Goal: Information Seeking & Learning: Learn about a topic

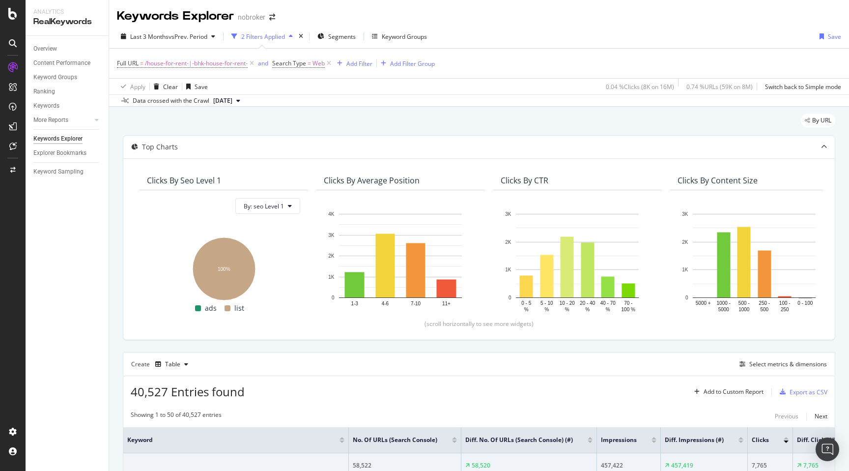
scroll to position [0, 728]
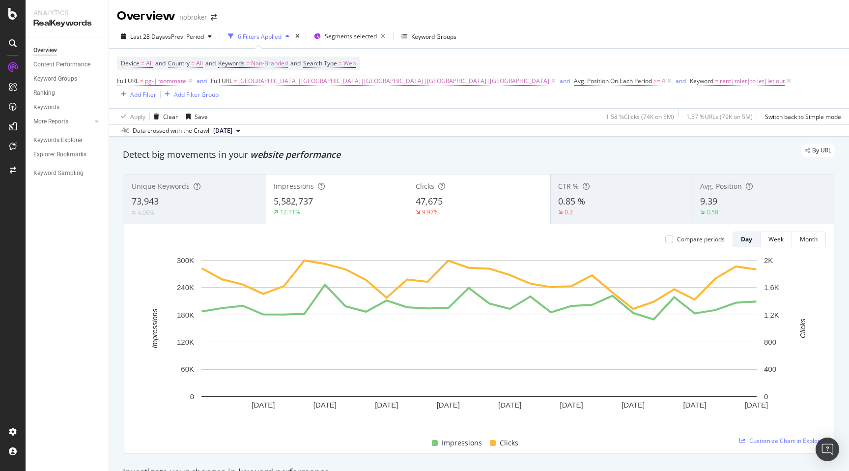
click at [490, 144] on div "By URL" at bounding box center [474, 151] width 723 height 14
click at [720, 85] on span "rent|tolet|to let|let out" at bounding box center [752, 81] width 65 height 14
click at [536, 120] on input "rent|tolet|to let|let out" at bounding box center [556, 123] width 93 height 16
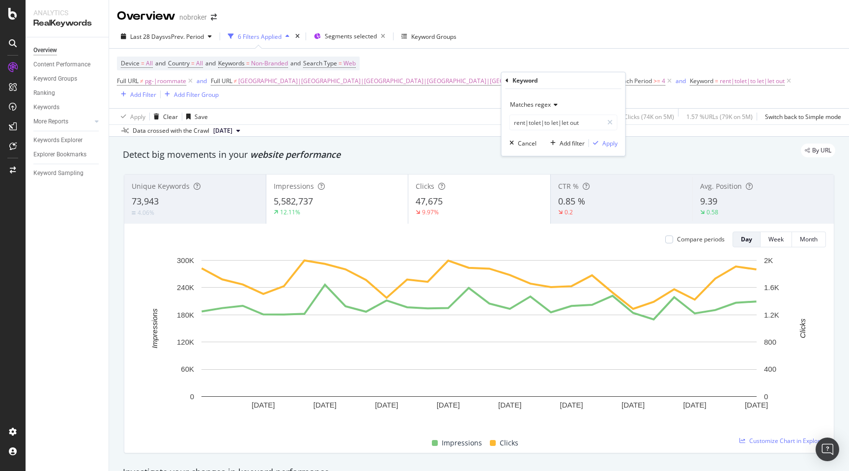
click at [467, 144] on div "By URL" at bounding box center [474, 151] width 723 height 14
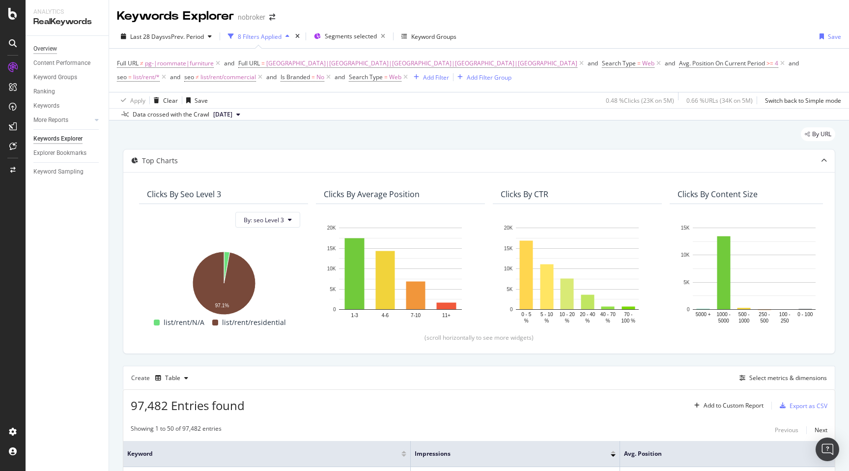
click at [47, 51] on div "Overview" at bounding box center [45, 49] width 24 height 10
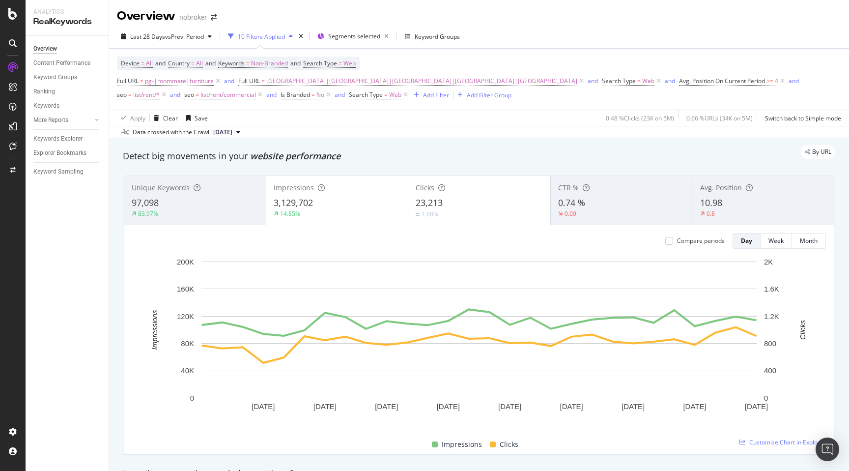
click at [621, 152] on div "By URL" at bounding box center [474, 152] width 723 height 14
click at [462, 162] on div "Detect big movements in your website performance" at bounding box center [479, 156] width 713 height 13
click at [425, 150] on div "By URL" at bounding box center [474, 152] width 723 height 14
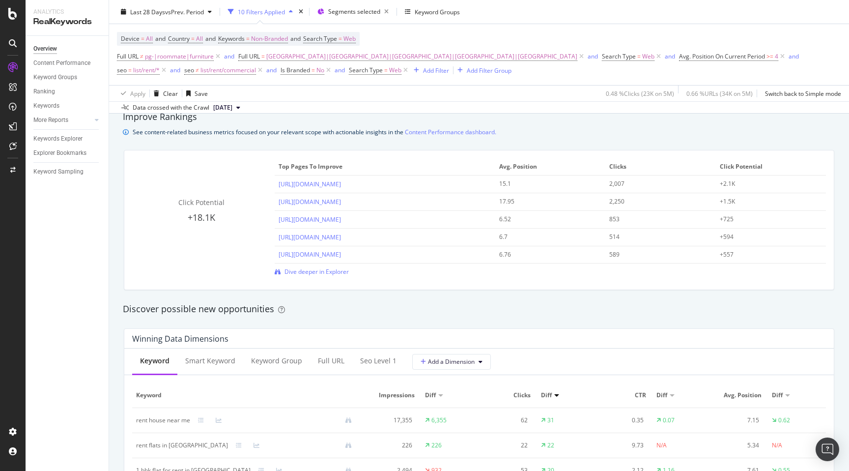
scroll to position [637, 0]
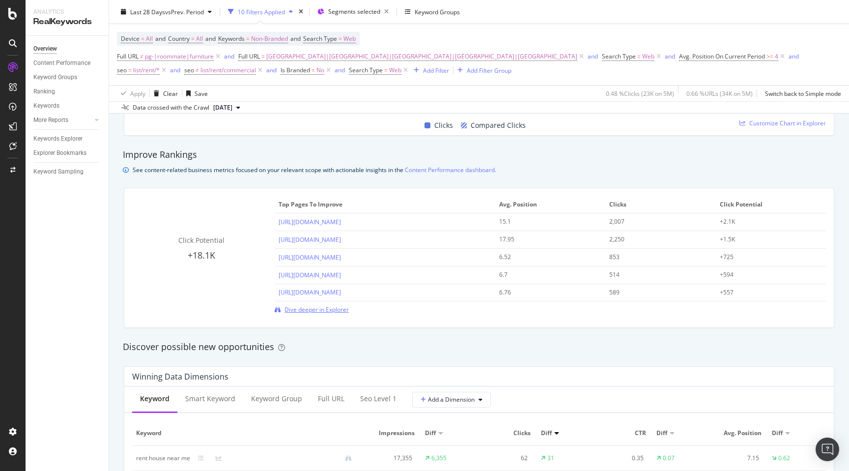
click at [307, 311] on span "Dive deeper in Explorer" at bounding box center [317, 309] width 64 height 8
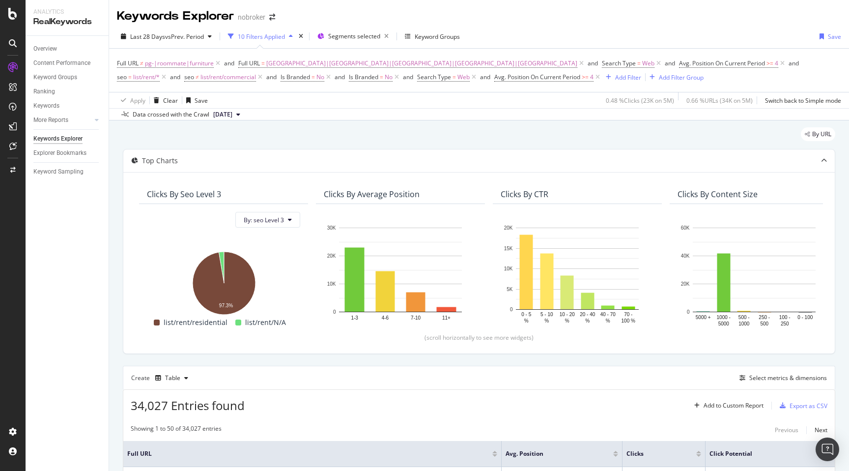
click at [178, 139] on div "By URL" at bounding box center [479, 138] width 713 height 22
click at [594, 78] on icon at bounding box center [598, 77] width 8 height 10
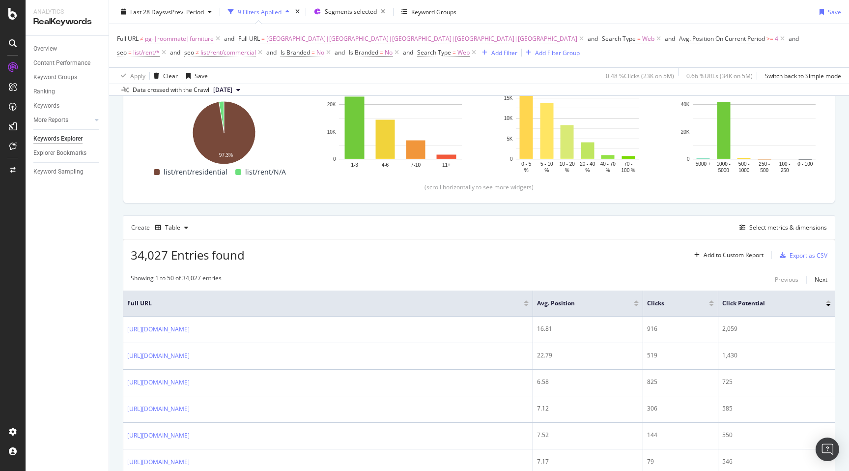
scroll to position [157, 0]
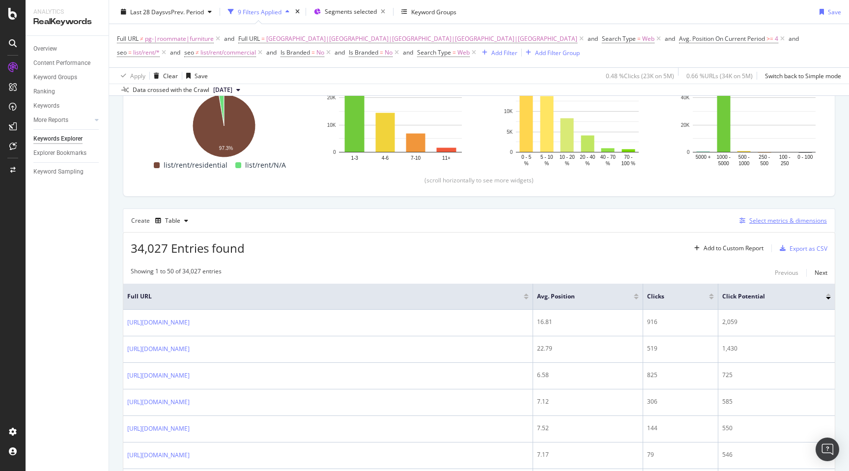
click at [771, 226] on div "Select metrics & dimensions" at bounding box center [781, 220] width 91 height 11
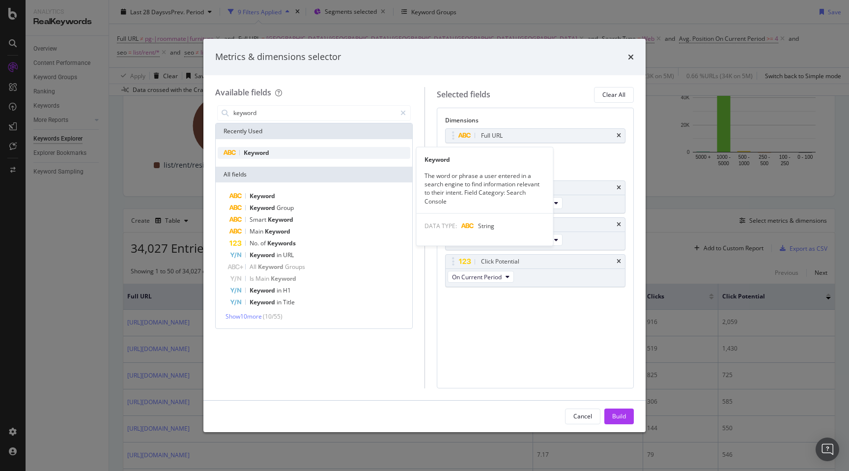
type input "keyword"
click at [300, 156] on div "Keyword" at bounding box center [314, 153] width 193 height 12
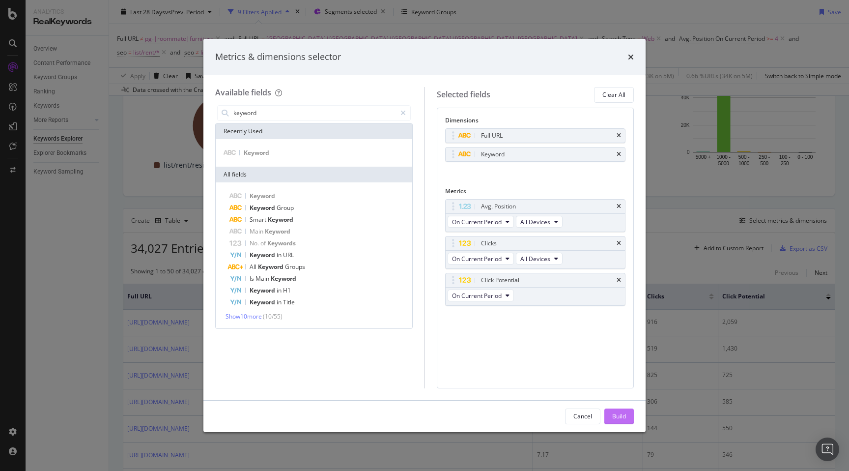
click at [622, 420] on div "Build" at bounding box center [620, 416] width 14 height 8
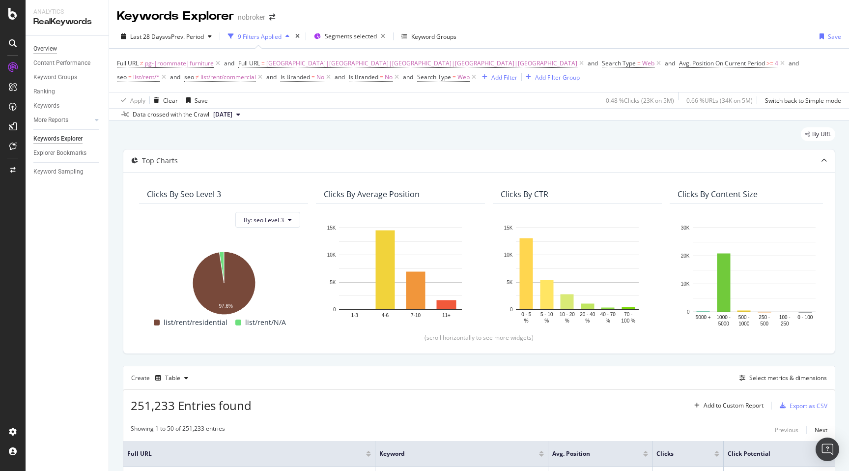
click at [52, 47] on div "Overview" at bounding box center [45, 49] width 24 height 10
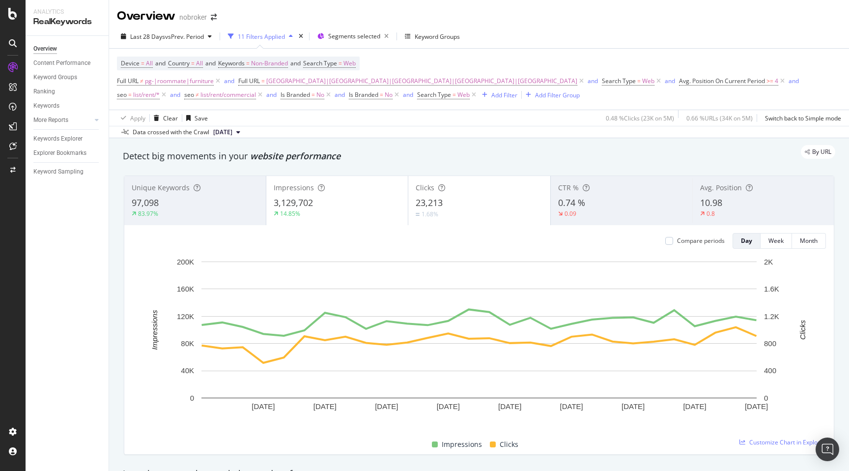
click at [413, 158] on div "By URL" at bounding box center [474, 152] width 723 height 14
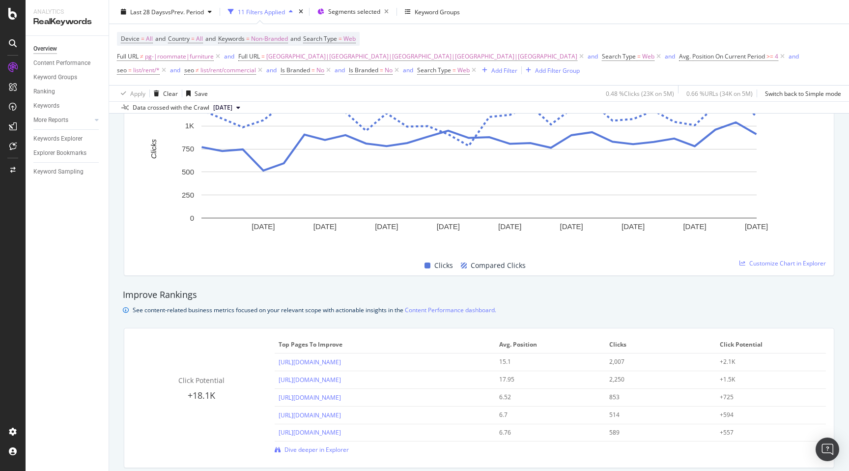
scroll to position [485, 0]
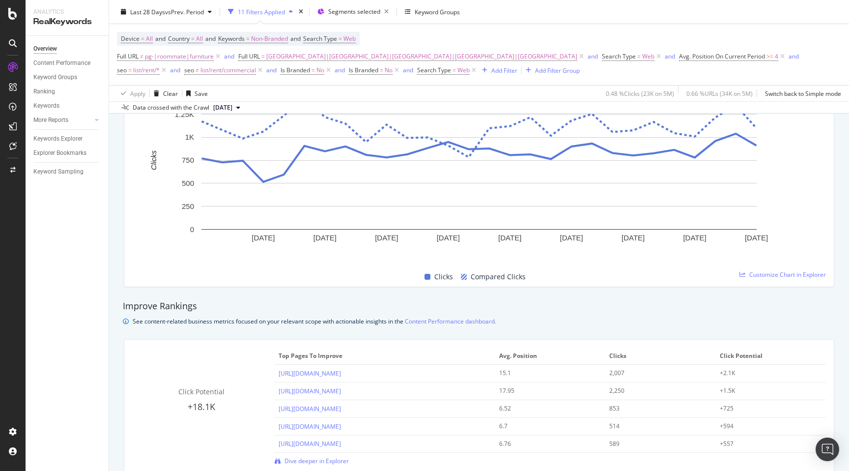
click at [118, 241] on div "Hypotheses to Investigate - Over Time Seasonality Branded Keywords Device Top s…" at bounding box center [479, 147] width 723 height 295
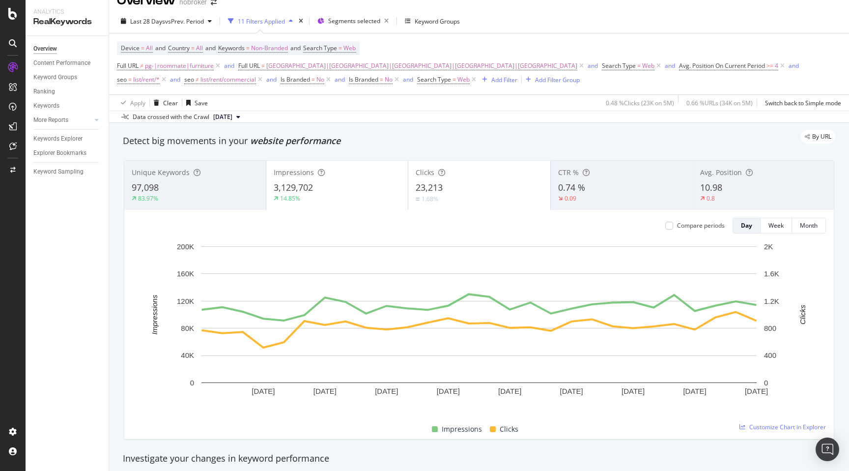
scroll to position [0, 0]
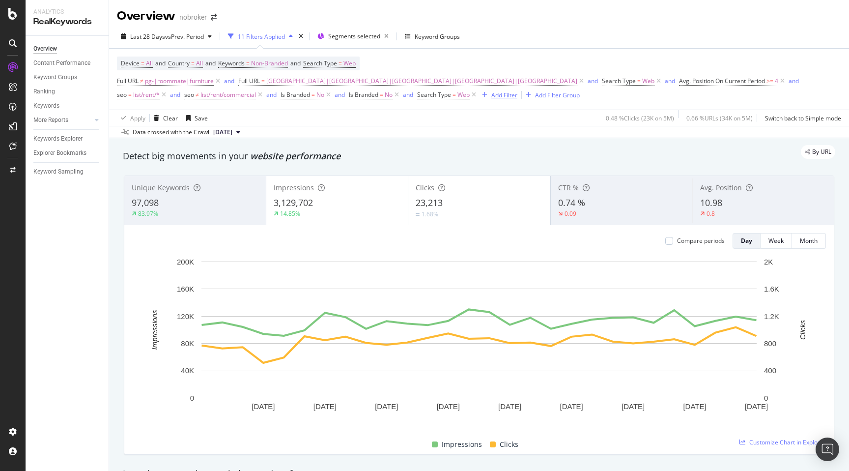
click at [492, 95] on div "Add Filter" at bounding box center [505, 95] width 26 height 8
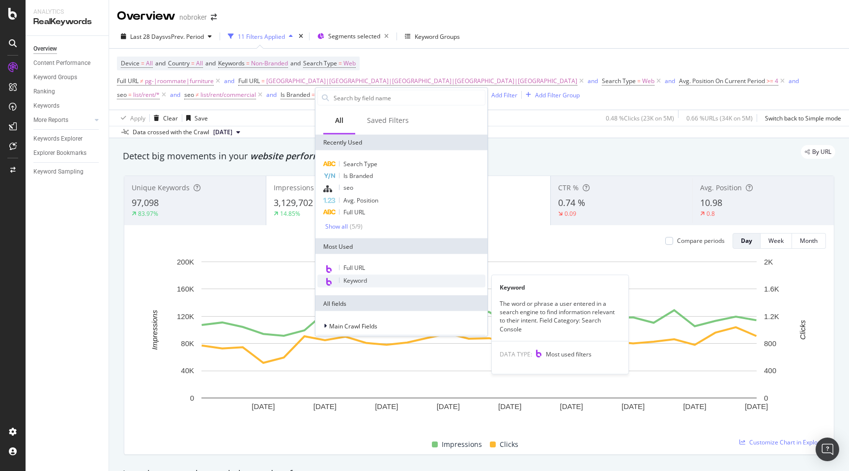
click at [359, 281] on span "Keyword" at bounding box center [356, 280] width 24 height 8
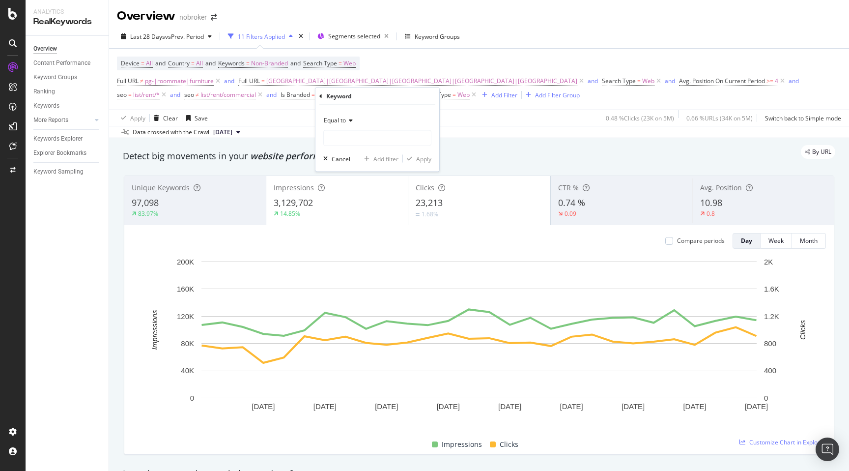
click at [341, 121] on span "Equal to" at bounding box center [335, 120] width 22 height 8
click at [354, 245] on span "Matches regex" at bounding box center [348, 242] width 41 height 8
click at [345, 141] on input "text" at bounding box center [377, 138] width 107 height 16
paste input "rent|tolet|to let|let out"
type input "rent|tolet|to let|let out"
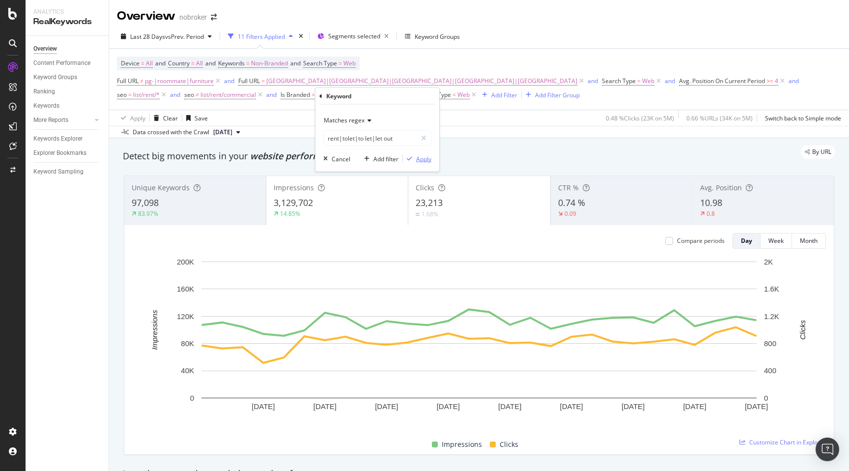
click at [420, 159] on div "Apply" at bounding box center [423, 158] width 15 height 8
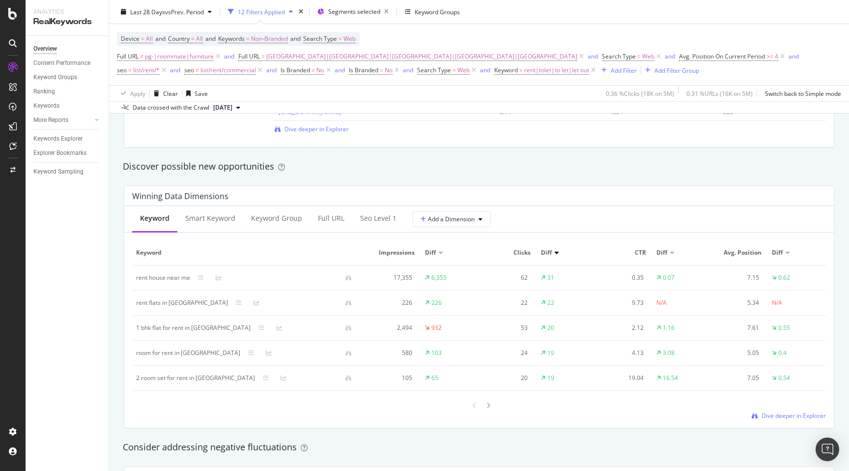
scroll to position [827, 0]
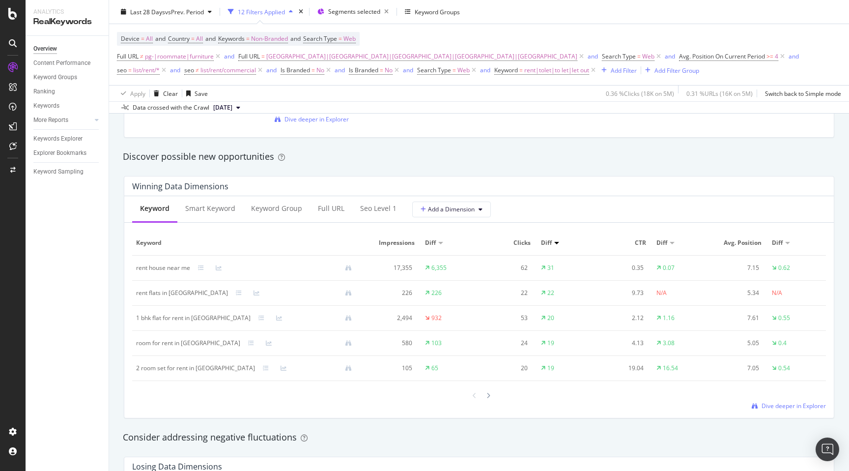
click at [443, 163] on div "Discover possible new opportunities" at bounding box center [479, 156] width 713 height 13
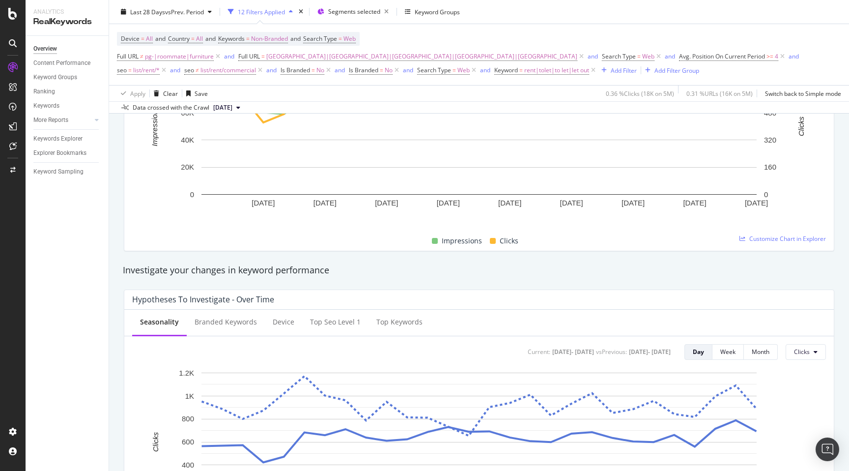
scroll to position [0, 0]
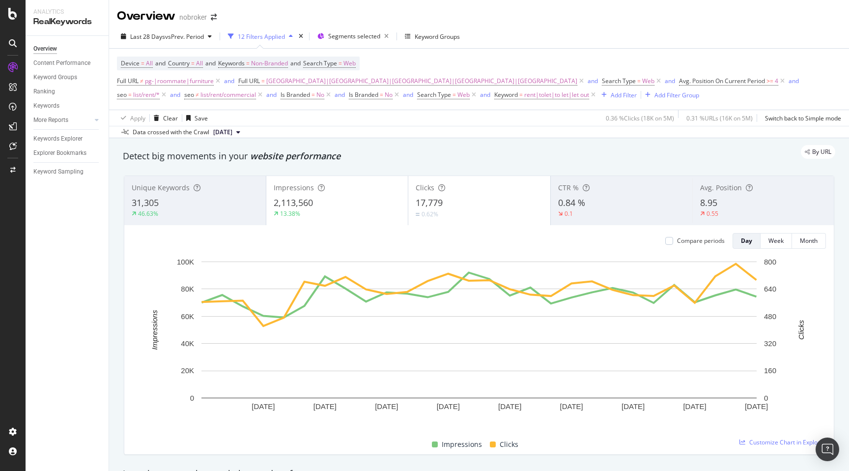
click at [489, 162] on div "Detect big movements in your website performance" at bounding box center [479, 156] width 713 height 13
click at [584, 26] on div "Last 28 Days vs Prev. Period 12 Filters Applied Segments selected Keyword Group…" at bounding box center [479, 82] width 740 height 114
click at [428, 151] on div "By URL" at bounding box center [474, 152] width 723 height 14
click at [393, 96] on icon at bounding box center [397, 95] width 8 height 10
click at [517, 162] on div "Detect big movements in your website performance" at bounding box center [479, 156] width 713 height 13
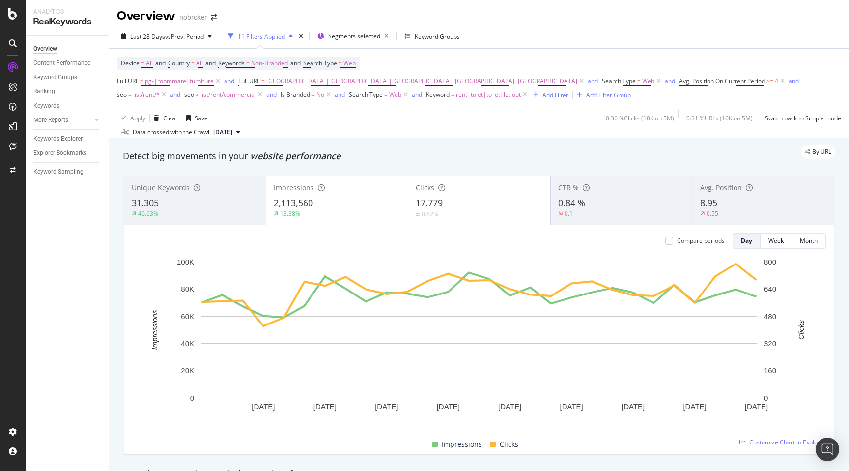
click at [590, 154] on div "By URL" at bounding box center [474, 152] width 723 height 14
click at [712, 194] on div "Avg. Position 8.95 0.55" at bounding box center [764, 200] width 142 height 44
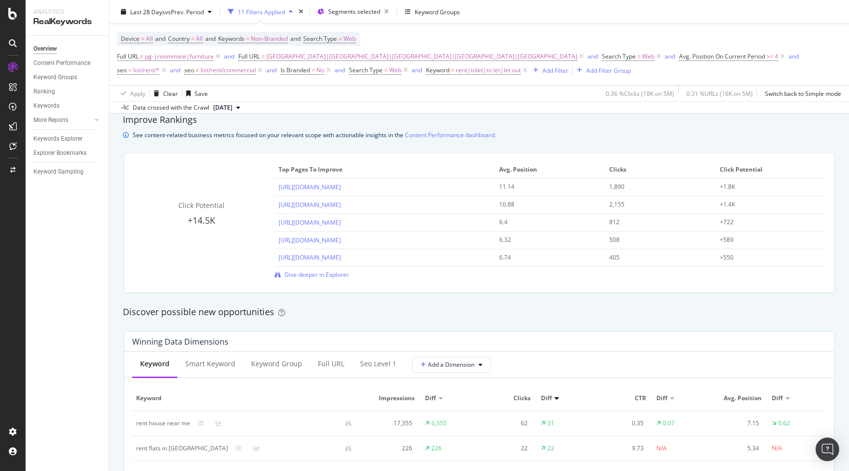
scroll to position [681, 0]
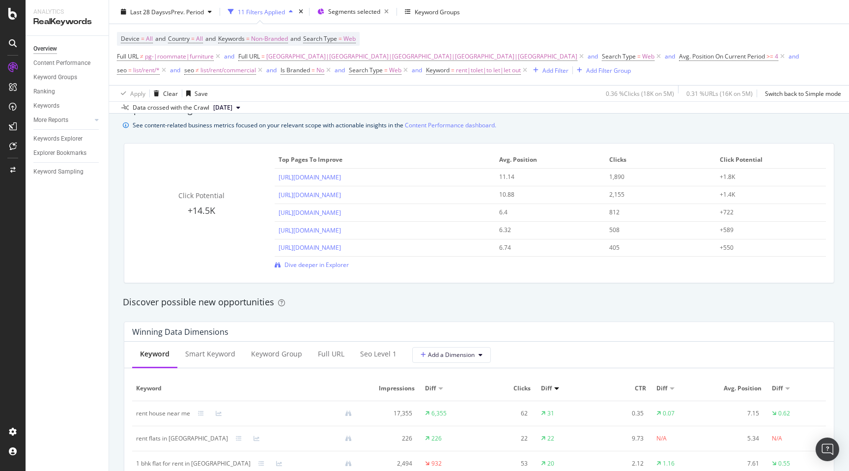
click at [118, 350] on div "Winning Data Dimensions Keyword Smart Keyword Keyword Group Full URL seo Level …" at bounding box center [479, 443] width 723 height 258
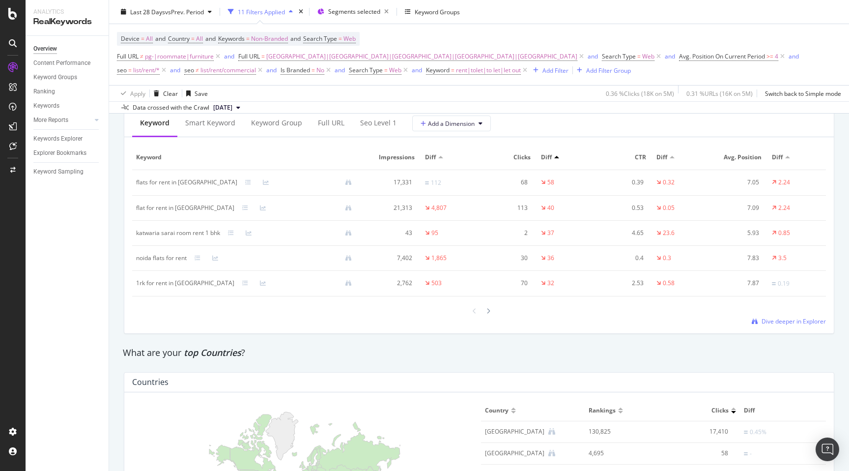
scroll to position [1194, 0]
click at [783, 321] on span "Dive deeper in Explorer" at bounding box center [794, 320] width 64 height 8
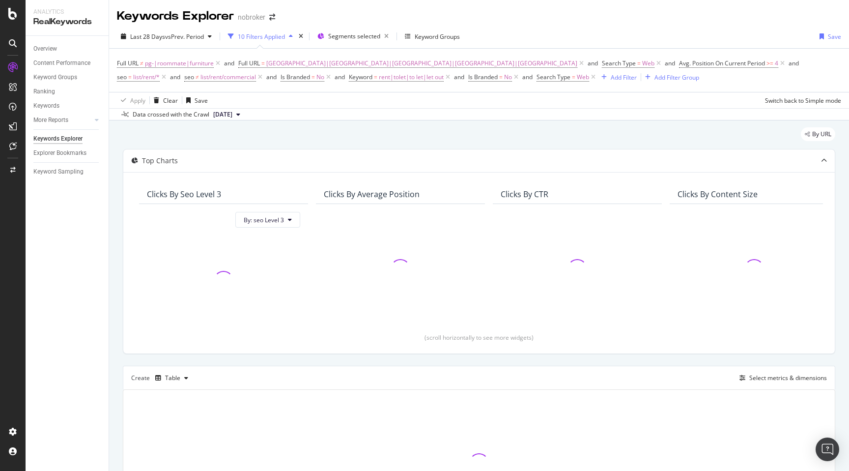
click at [117, 248] on div "By URL Top Charts Clicks By seo Level 3 By: seo Level 3 Clicks By Average Posit…" at bounding box center [479, 345] width 740 height 451
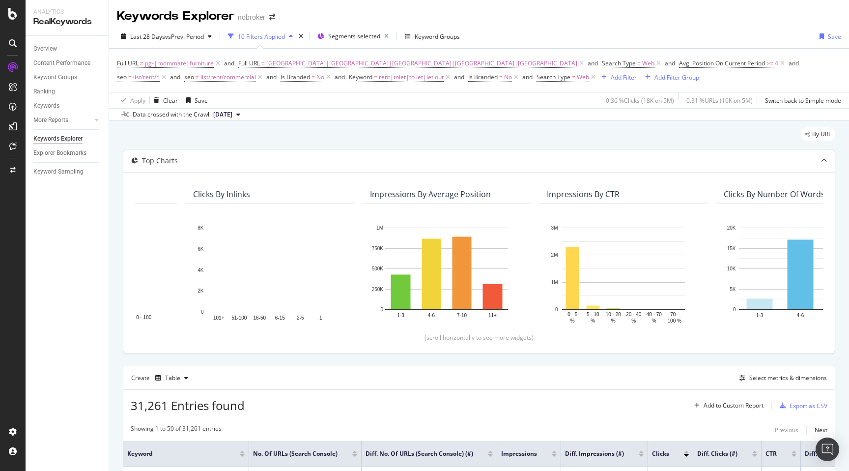
scroll to position [0, 671]
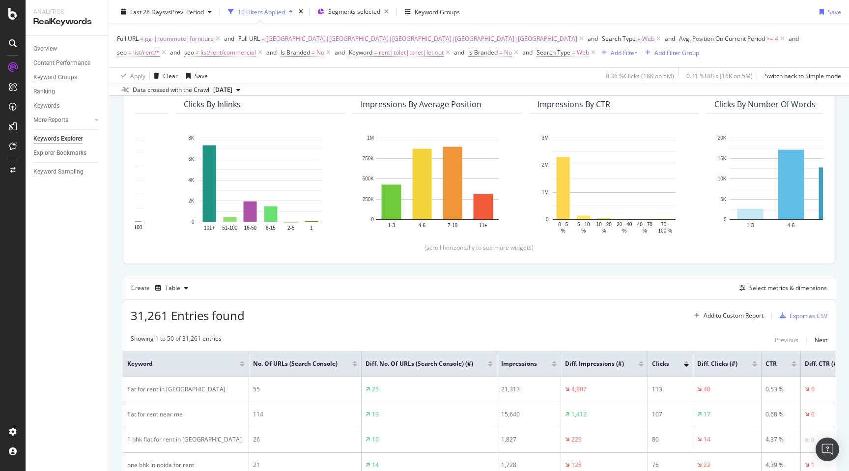
scroll to position [0, 0]
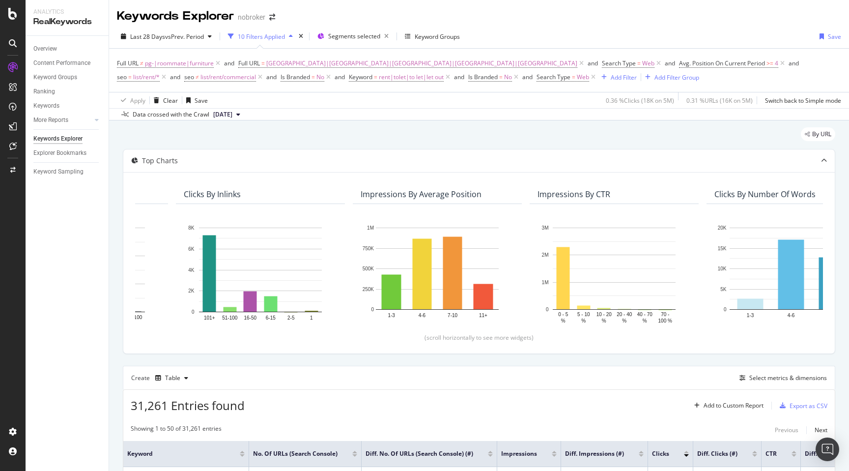
click at [611, 81] on div "Add Filter" at bounding box center [624, 77] width 26 height 8
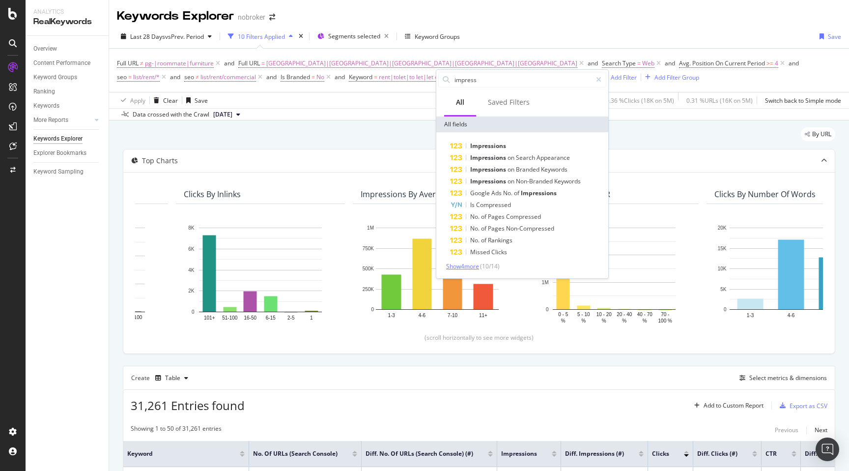
type input "impress"
click at [479, 269] on span "Show 4 more" at bounding box center [462, 266] width 33 height 8
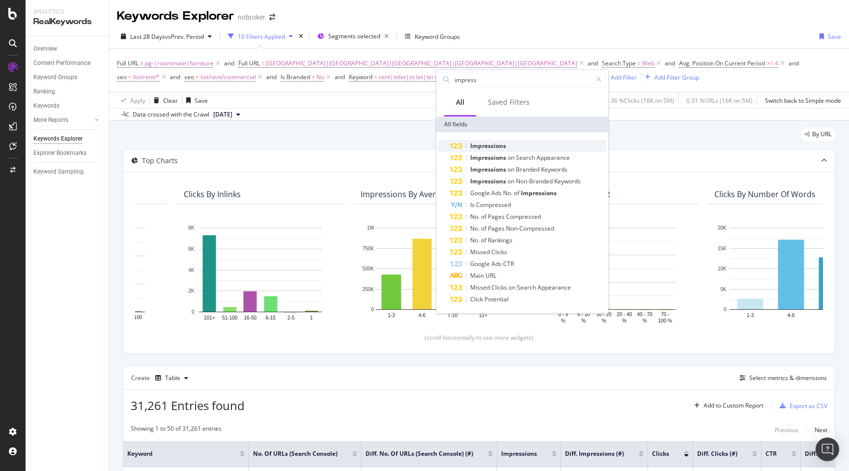
click at [494, 147] on span "Impressions" at bounding box center [488, 146] width 36 height 8
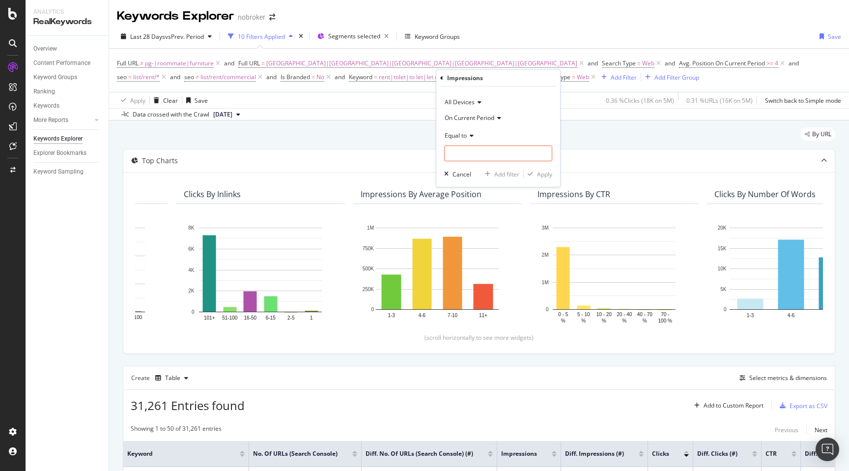
click at [468, 116] on span "On Current Period" at bounding box center [470, 118] width 50 height 8
click at [466, 106] on div "All Devices" at bounding box center [498, 102] width 108 height 16
click at [466, 105] on span "All Devices" at bounding box center [460, 102] width 30 height 8
click at [462, 134] on span "Equal to" at bounding box center [456, 135] width 22 height 8
click at [410, 138] on div "By URL" at bounding box center [479, 138] width 713 height 22
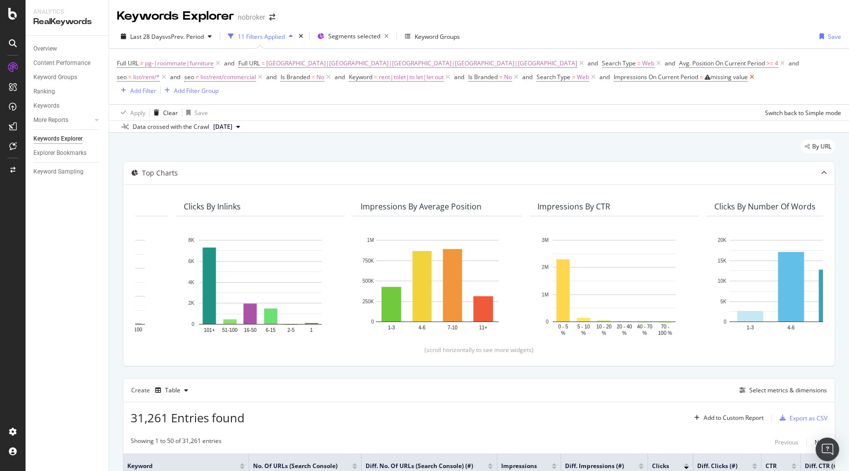
click at [748, 77] on icon at bounding box center [752, 77] width 8 height 10
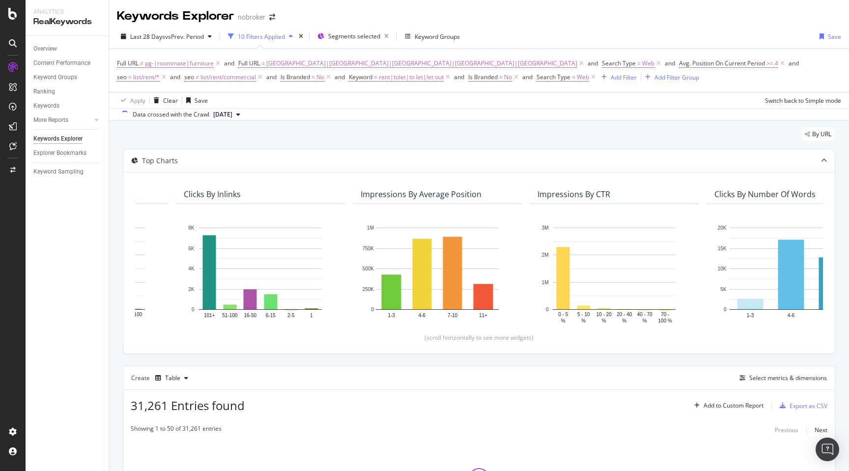
click at [503, 134] on div "By URL" at bounding box center [479, 138] width 713 height 22
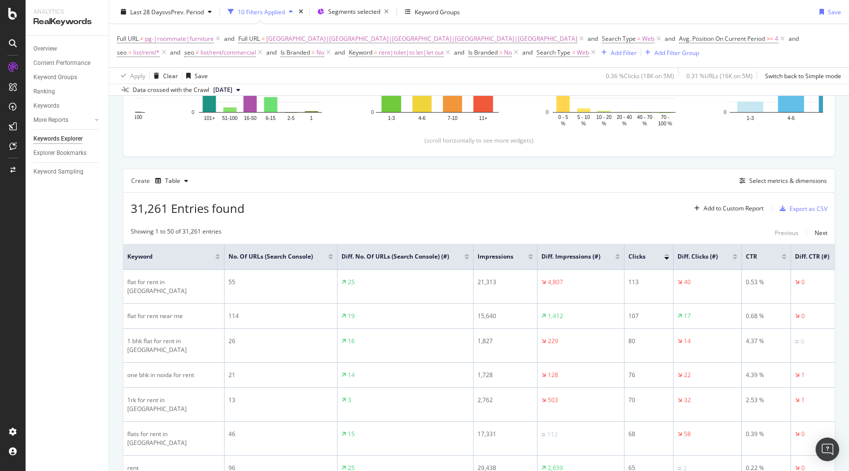
scroll to position [200, 0]
